Goal: Find specific page/section: Find specific page/section

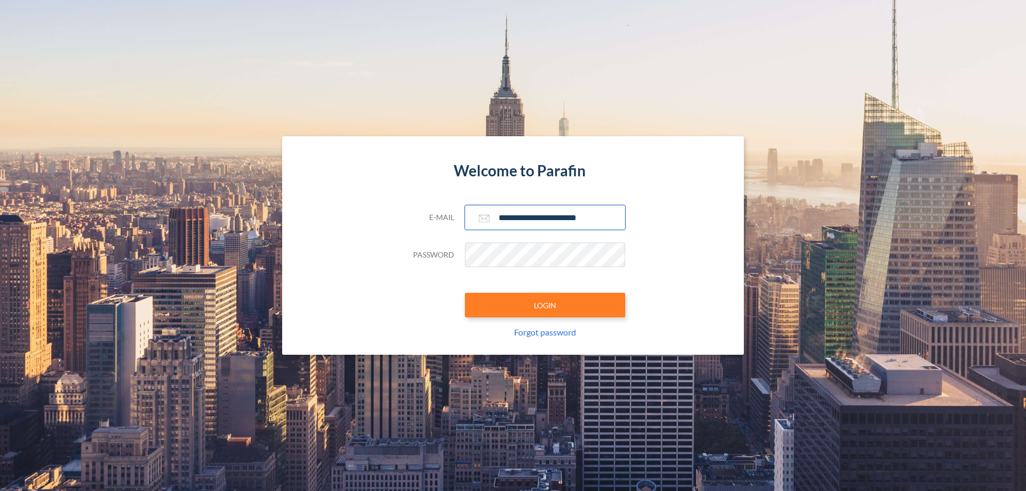
type input "**********"
click at [545, 305] on button "LOGIN" at bounding box center [545, 305] width 160 height 25
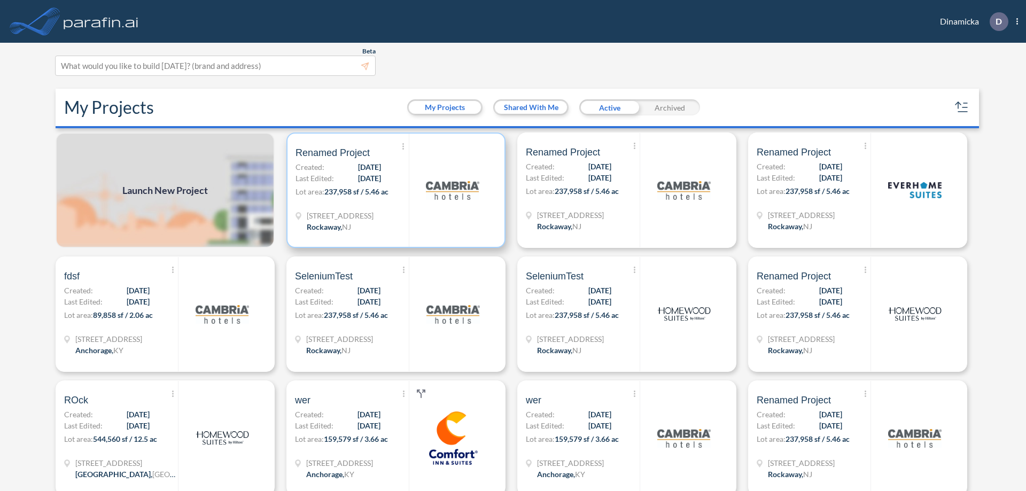
scroll to position [3, 0]
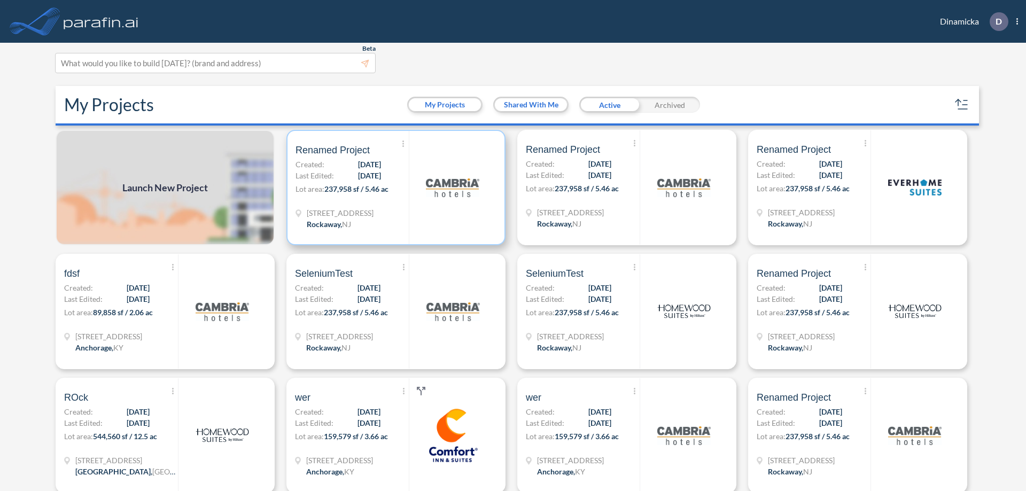
click at [394, 188] on p "Lot area: 237,958 sf / 5.46 ac" at bounding box center [351, 190] width 113 height 15
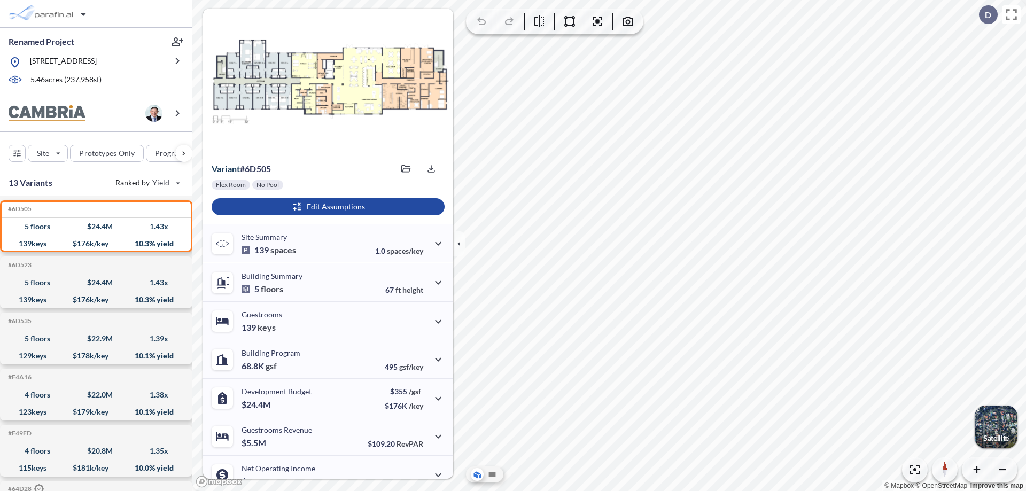
scroll to position [54, 0]
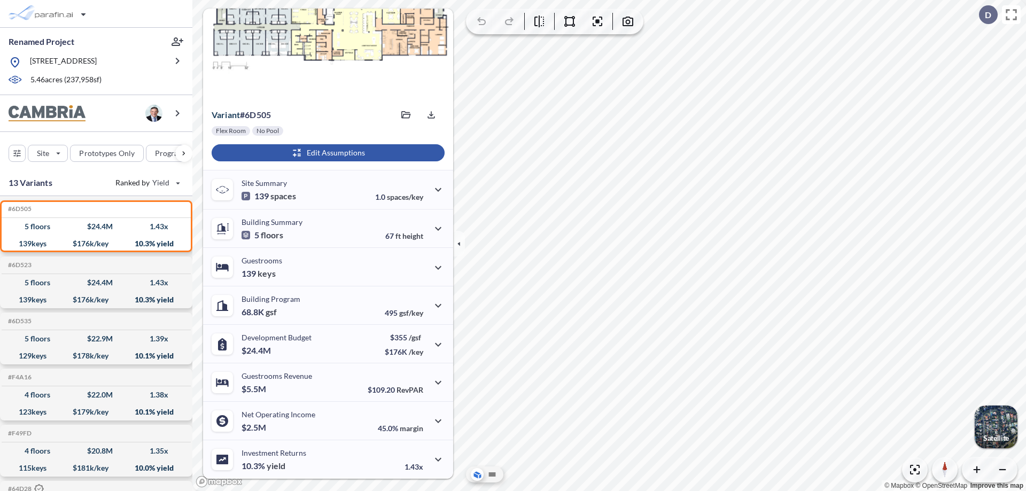
click at [326, 153] on div "button" at bounding box center [328, 152] width 233 height 17
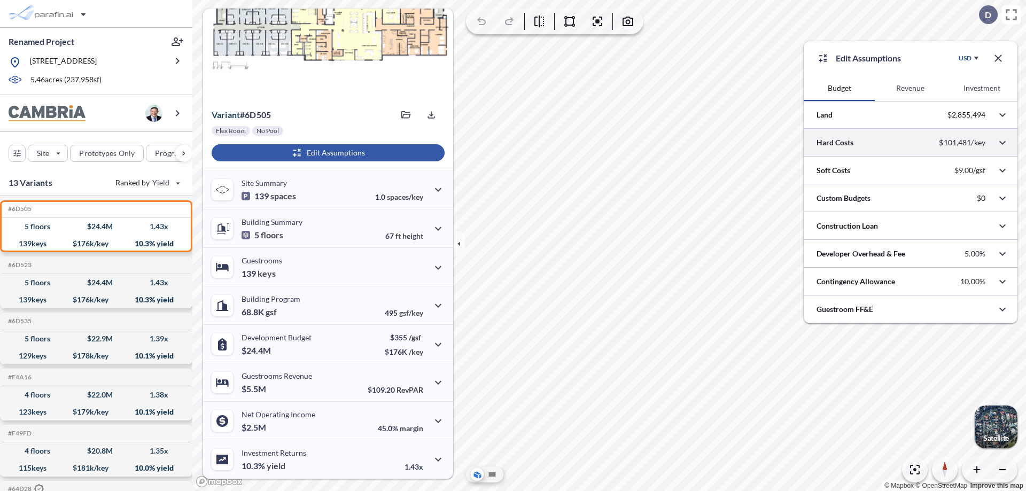
click at [910, 143] on div at bounding box center [910, 142] width 214 height 27
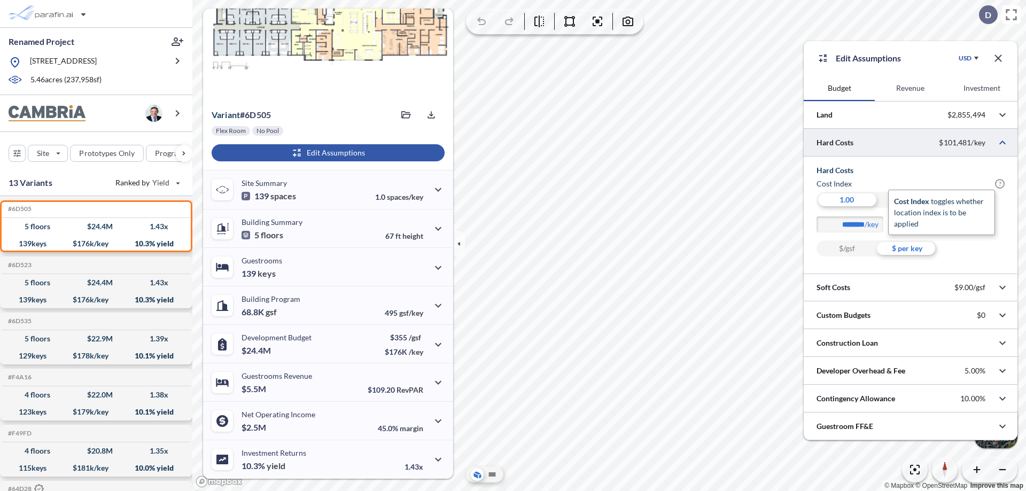
click at [1000, 184] on span "?" at bounding box center [1000, 184] width 10 height 10
